Goal: Information Seeking & Learning: Obtain resource

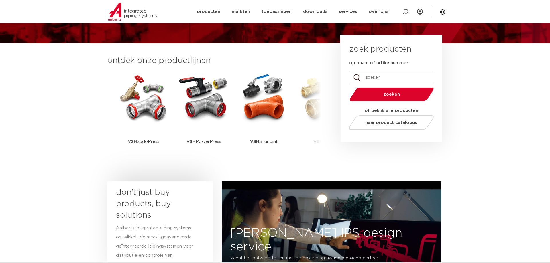
scroll to position [117, 0]
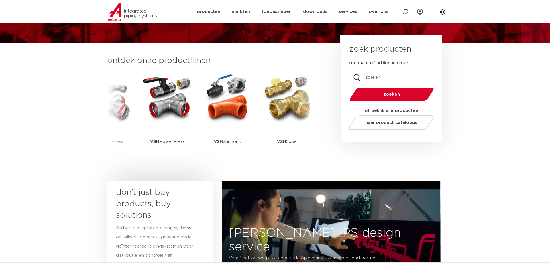
click at [216, 11] on link "producten" at bounding box center [208, 11] width 23 height 23
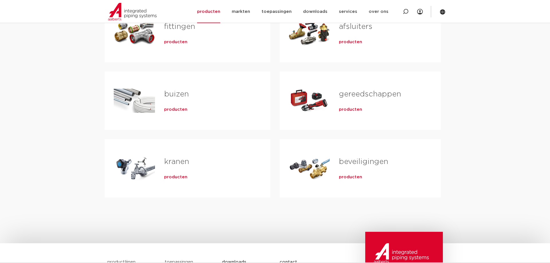
scroll to position [146, 0]
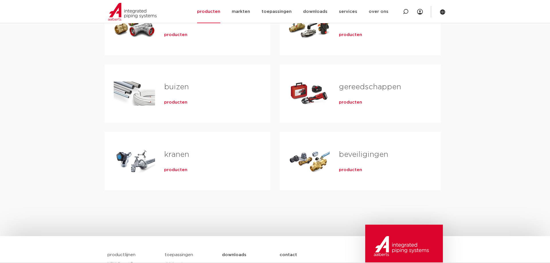
click at [180, 170] on span "producten" at bounding box center [175, 170] width 23 height 6
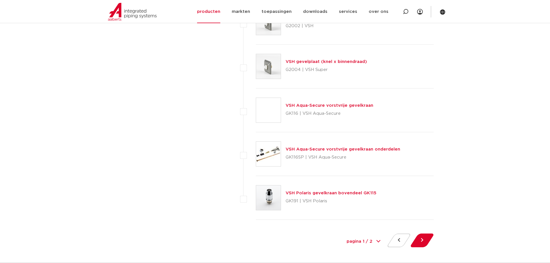
scroll to position [2540, 0]
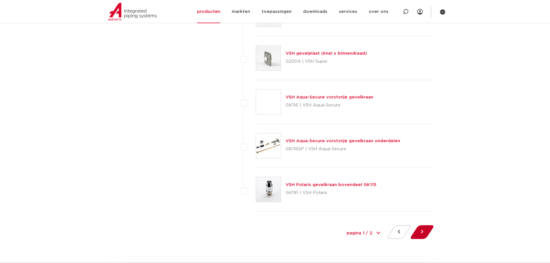
click at [419, 234] on button at bounding box center [422, 232] width 16 height 14
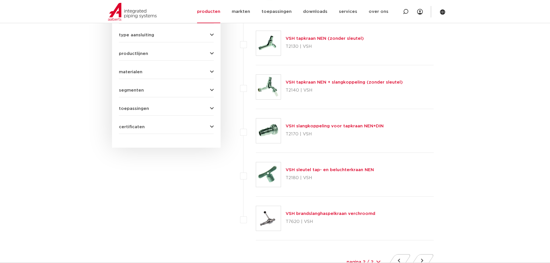
scroll to position [292, 0]
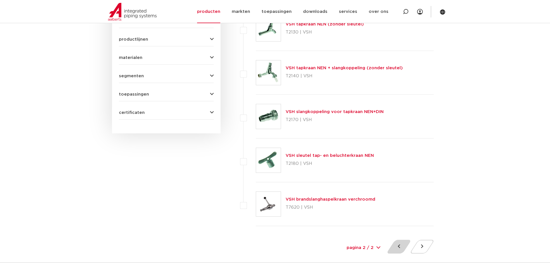
click at [399, 251] on button at bounding box center [398, 247] width 16 height 14
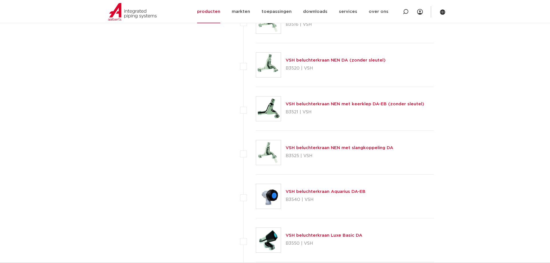
scroll to position [1985, 0]
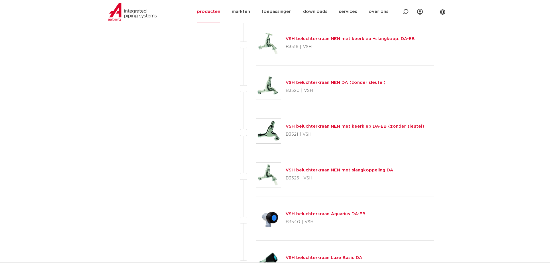
click at [317, 126] on link "VSH beluchterkraan NEN met keerklep DA-EB (zonder sleutel)" at bounding box center [354, 126] width 139 height 4
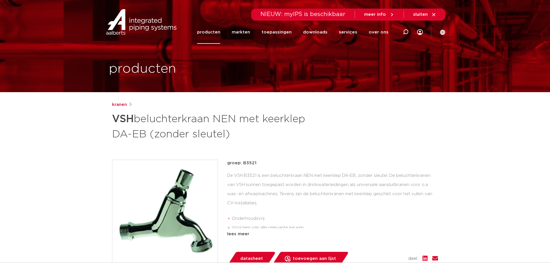
scroll to position [117, 0]
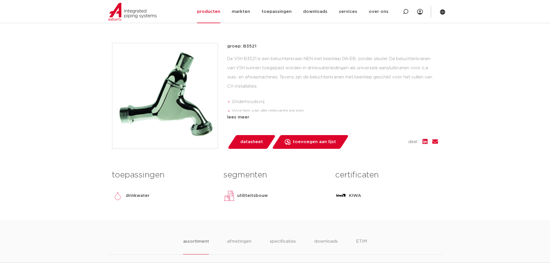
click at [252, 145] on span "datasheet" at bounding box center [251, 141] width 23 height 9
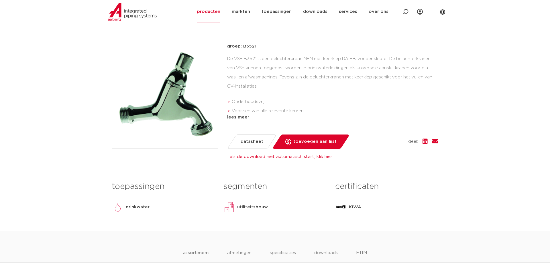
click at [251, 46] on p "groep: B3521" at bounding box center [332, 46] width 211 height 7
copy p "B3521"
